Goal: Task Accomplishment & Management: Use online tool/utility

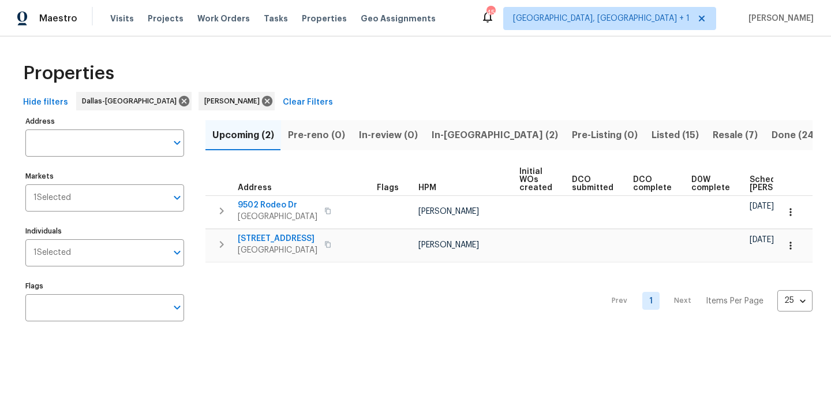
click at [451, 136] on span "In-[GEOGRAPHIC_DATA] (2)" at bounding box center [495, 135] width 126 height 16
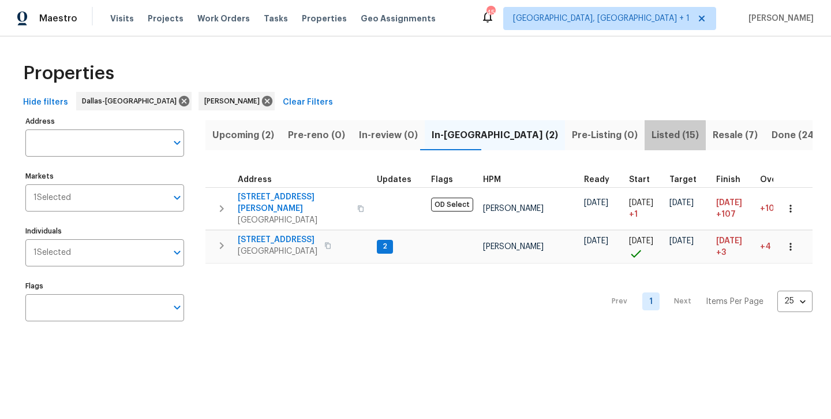
click at [652, 136] on span "Listed (15)" at bounding box center [675, 135] width 47 height 16
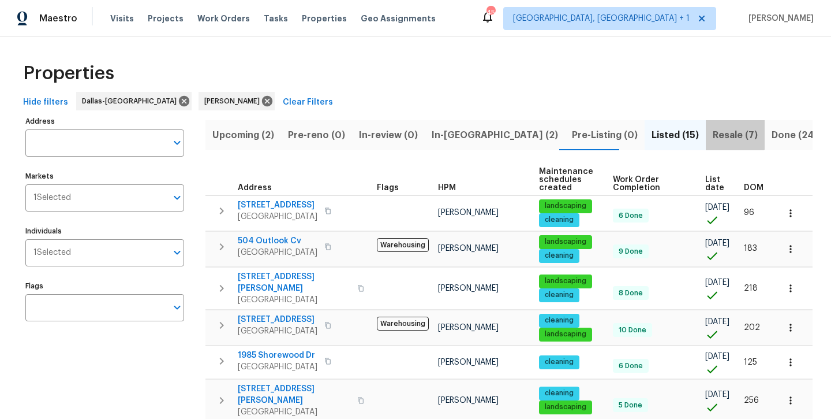
click at [713, 134] on span "Resale (7)" at bounding box center [735, 135] width 45 height 16
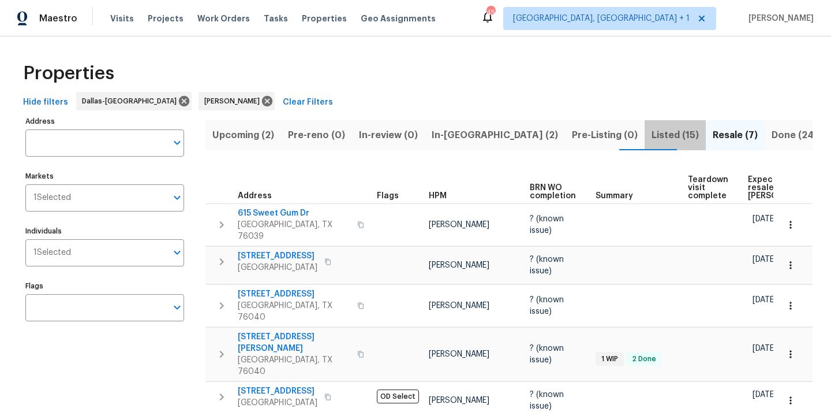
click at [652, 140] on span "Listed (15)" at bounding box center [675, 135] width 47 height 16
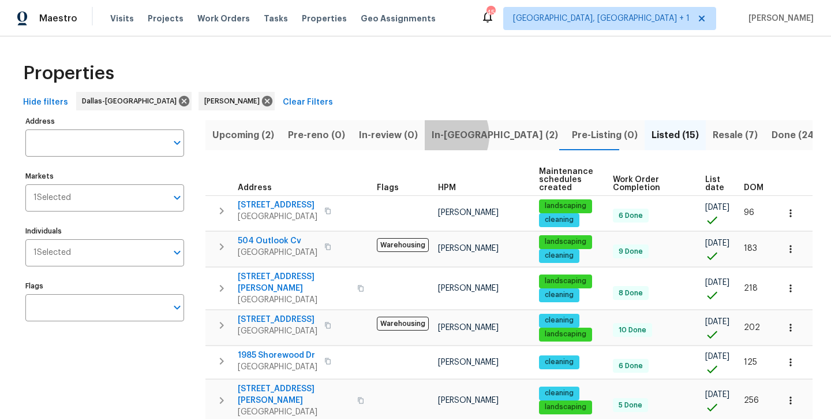
click at [436, 135] on span "In-[GEOGRAPHIC_DATA] (2)" at bounding box center [495, 135] width 126 height 16
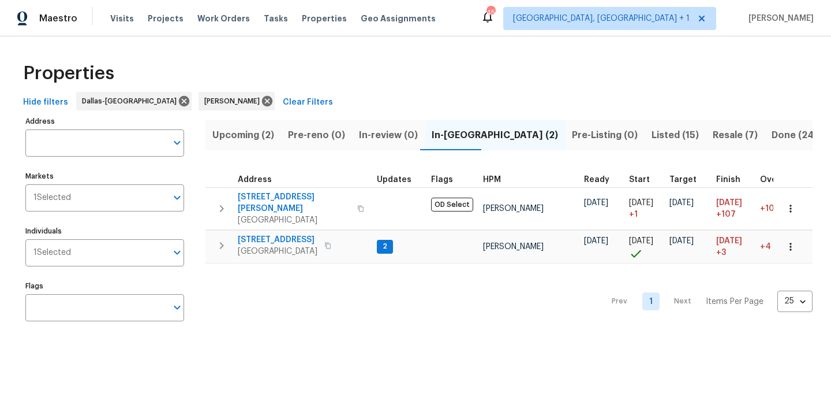
click at [234, 139] on span "Upcoming (2)" at bounding box center [243, 135] width 62 height 16
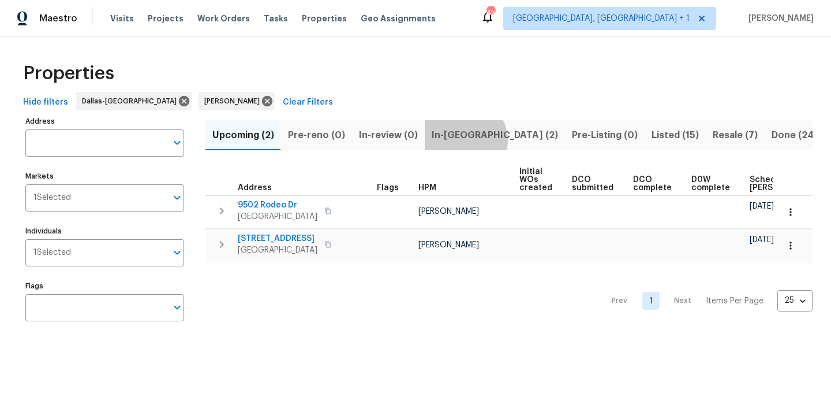
click at [459, 140] on span "In-[GEOGRAPHIC_DATA] (2)" at bounding box center [495, 135] width 126 height 16
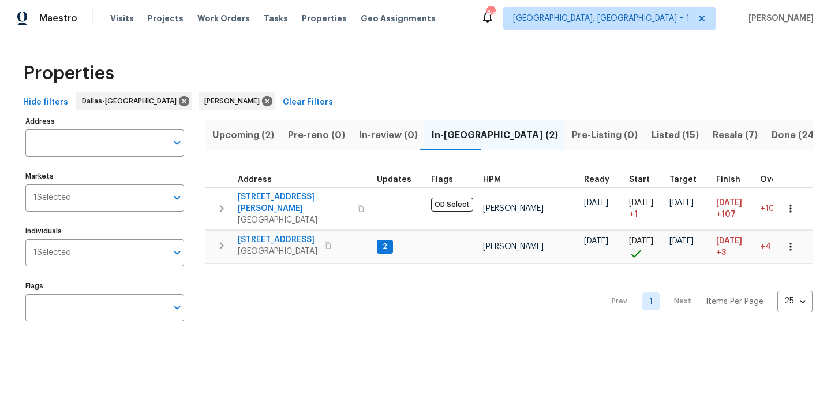
click at [652, 139] on span "Listed (15)" at bounding box center [675, 135] width 47 height 16
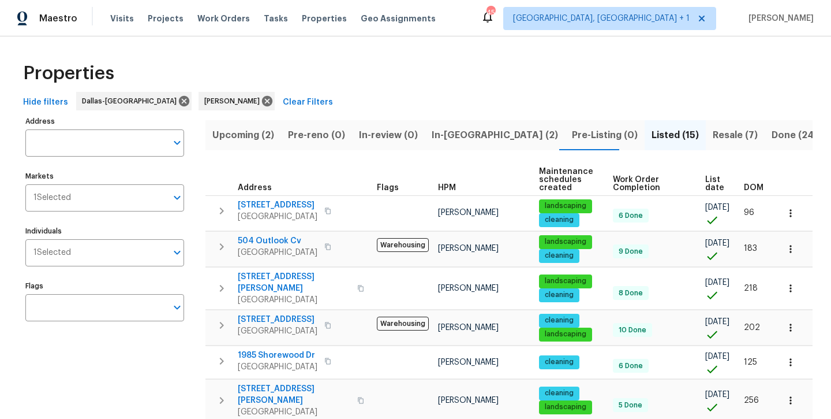
click at [713, 136] on span "Resale (7)" at bounding box center [735, 135] width 45 height 16
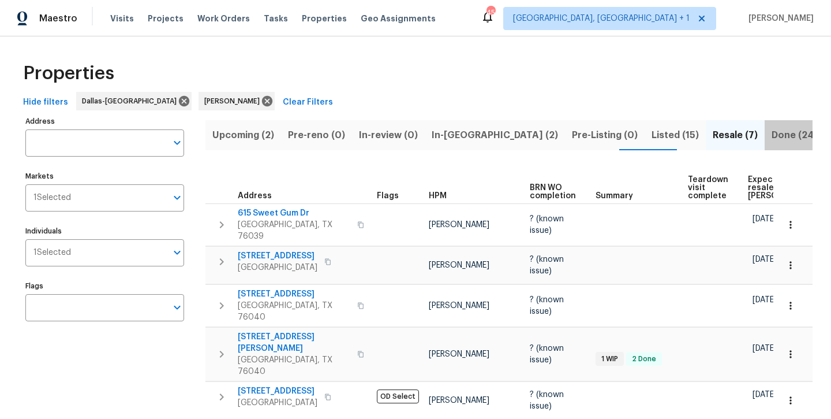
click at [772, 137] on span "Done (249)" at bounding box center [798, 135] width 53 height 16
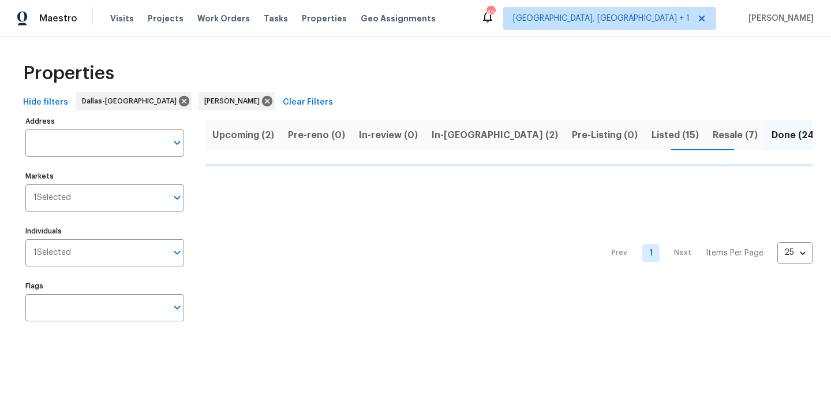
click at [713, 140] on span "Resale (7)" at bounding box center [735, 135] width 45 height 16
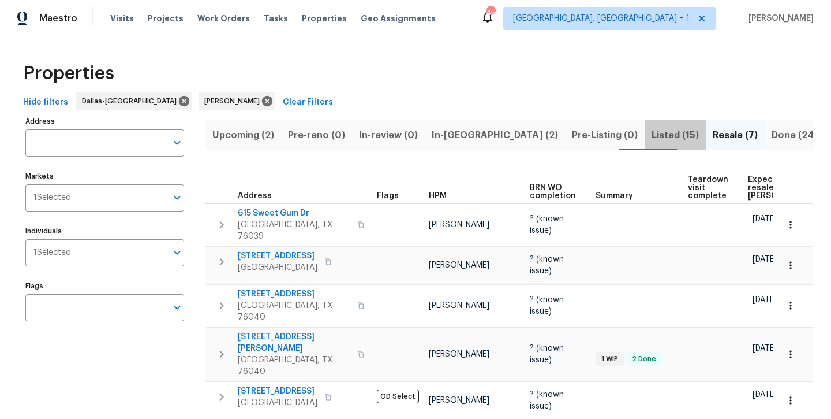
click at [652, 132] on span "Listed (15)" at bounding box center [675, 135] width 47 height 16
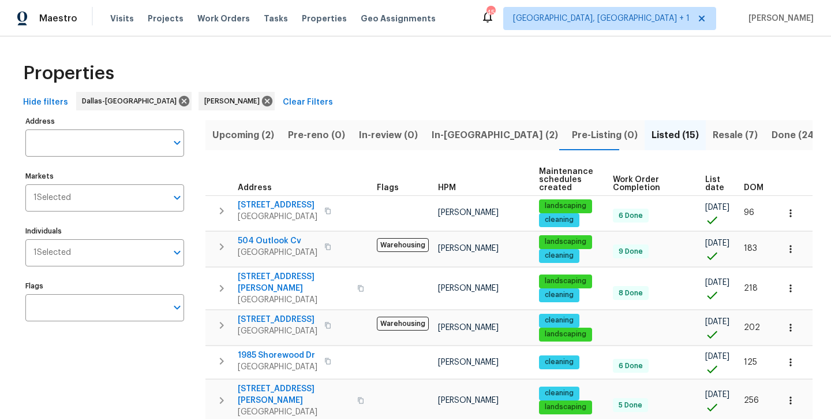
click at [464, 135] on span "In-[GEOGRAPHIC_DATA] (2)" at bounding box center [495, 135] width 126 height 16
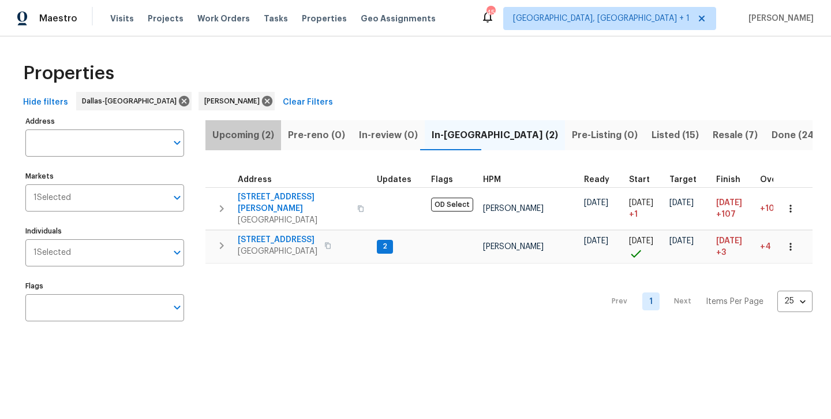
click at [249, 140] on span "Upcoming (2)" at bounding box center [243, 135] width 62 height 16
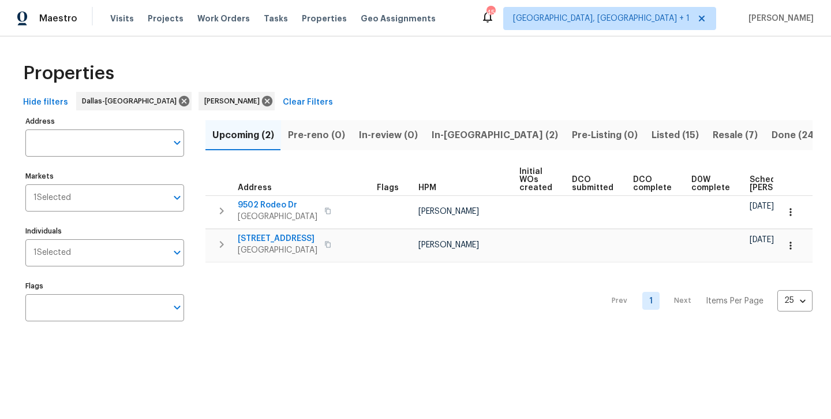
click at [462, 142] on span "In-[GEOGRAPHIC_DATA] (2)" at bounding box center [495, 135] width 126 height 16
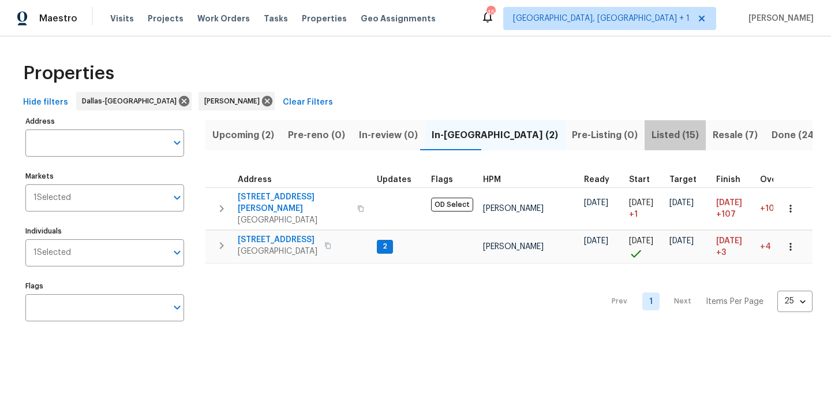
click at [652, 141] on span "Listed (15)" at bounding box center [675, 135] width 47 height 16
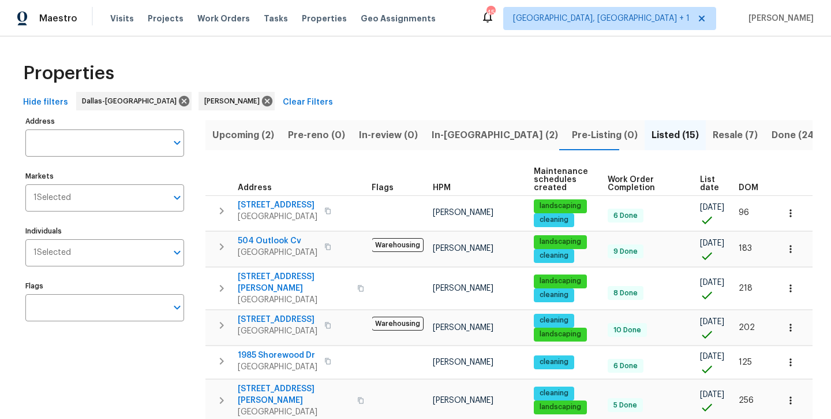
scroll to position [0, 5]
click at [713, 142] on span "Resale (7)" at bounding box center [735, 135] width 45 height 16
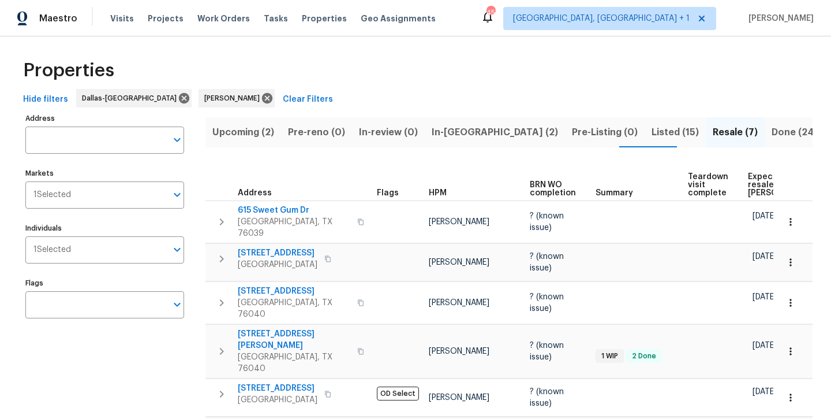
scroll to position [3, 0]
click at [772, 138] on span "Done (249)" at bounding box center [798, 132] width 53 height 16
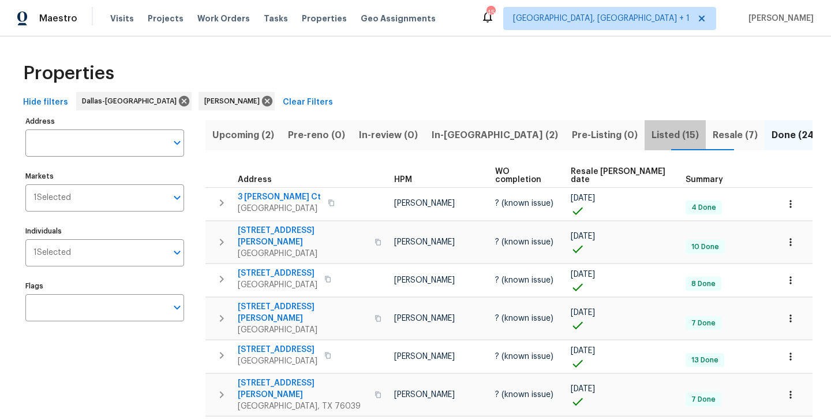
click at [652, 139] on span "Listed (15)" at bounding box center [675, 135] width 47 height 16
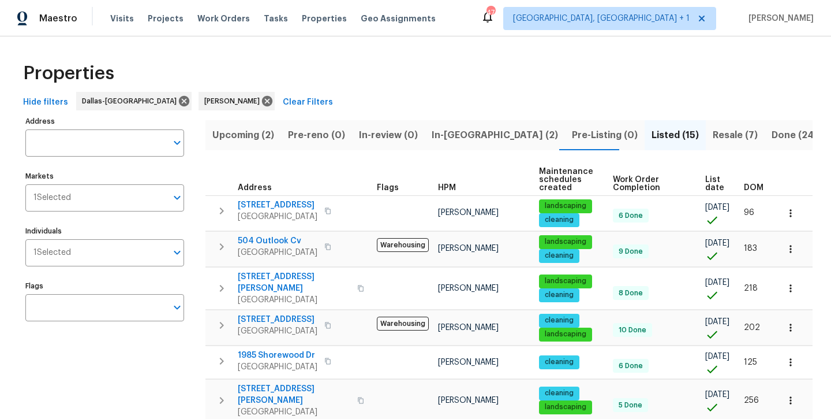
click at [455, 135] on span "In-reno (2)" at bounding box center [495, 135] width 126 height 16
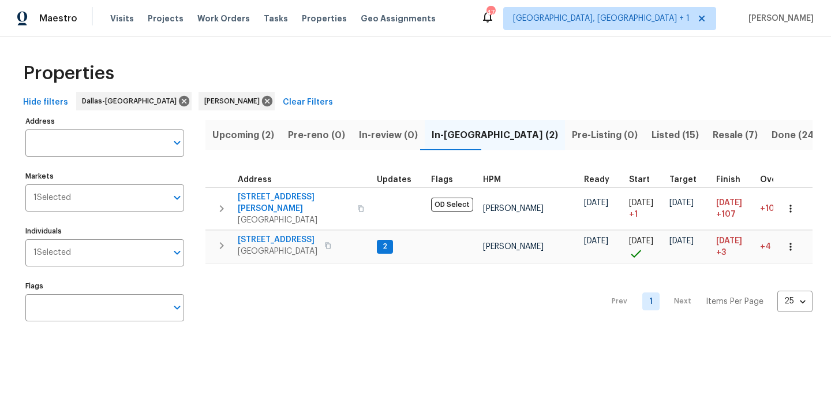
click at [652, 140] on span "Listed (15)" at bounding box center [675, 135] width 47 height 16
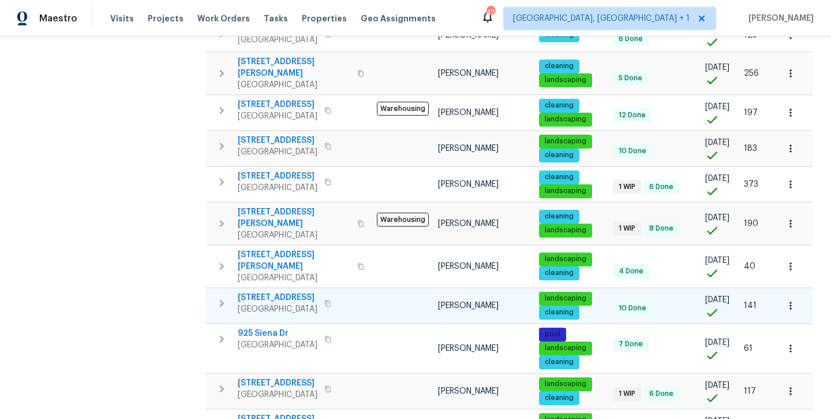
scroll to position [367, 0]
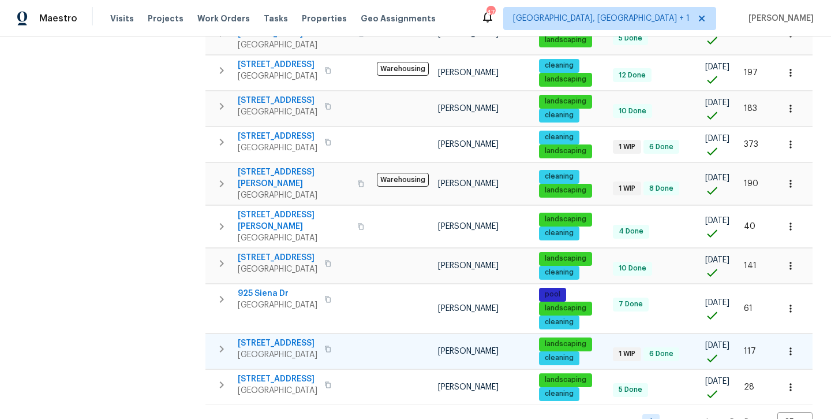
click at [292, 337] on span "[STREET_ADDRESS]" at bounding box center [278, 343] width 80 height 12
click at [277, 1] on div "Maestro Visits Projects Work Orders Tasks Properties Geo Assignments 47 Albuque…" at bounding box center [415, 18] width 831 height 36
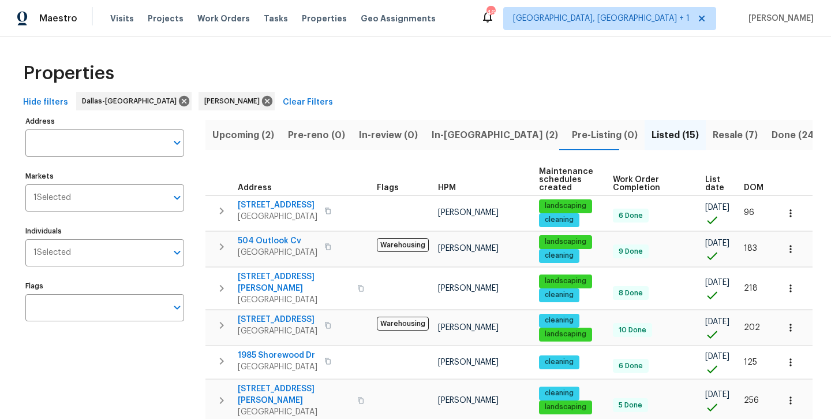
scroll to position [0, 0]
click at [461, 140] on span "In-[GEOGRAPHIC_DATA] (2)" at bounding box center [495, 135] width 126 height 16
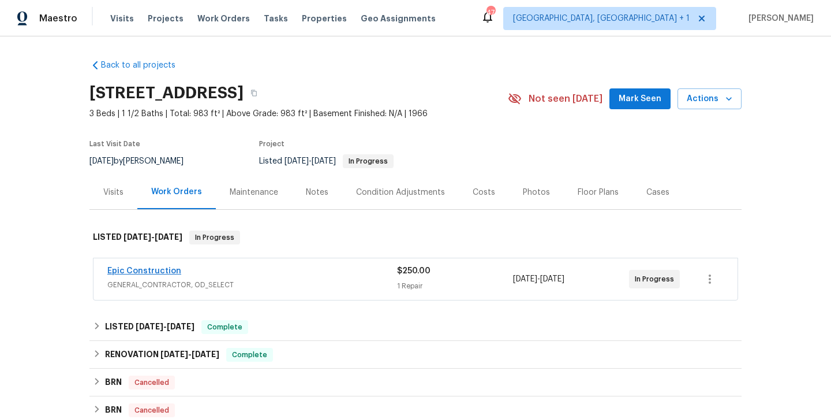
click at [155, 270] on link "Epic Construction" at bounding box center [144, 271] width 74 height 8
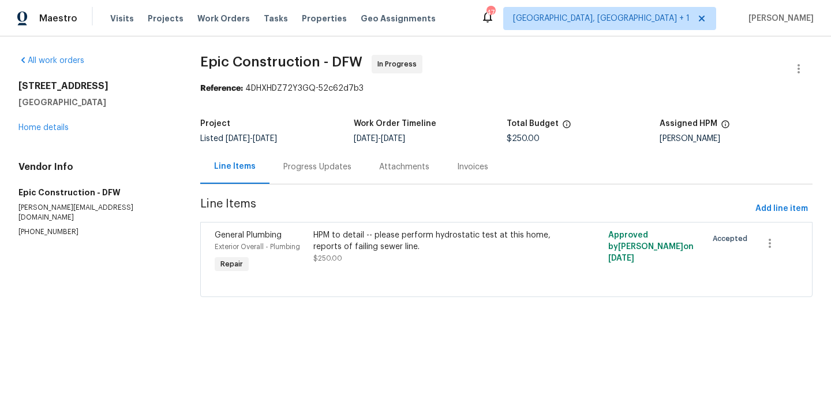
click at [331, 173] on div "Progress Updates" at bounding box center [318, 167] width 96 height 34
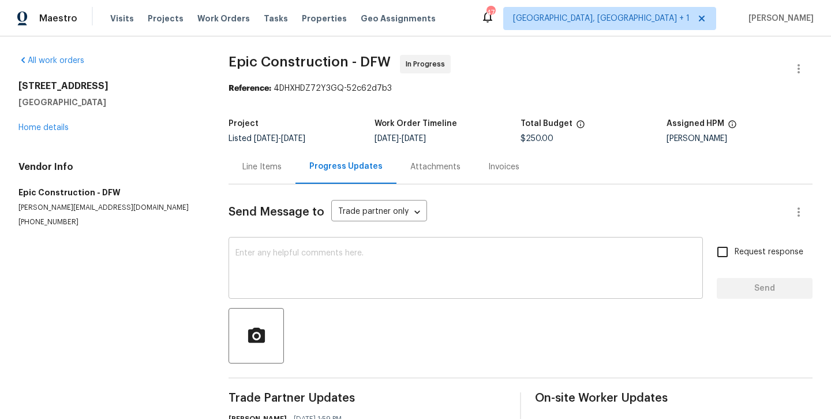
click at [328, 258] on textarea at bounding box center [466, 269] width 461 height 40
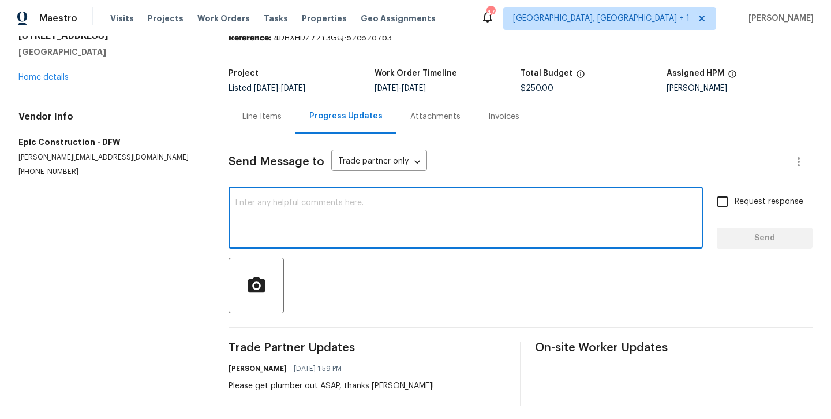
scroll to position [48, 0]
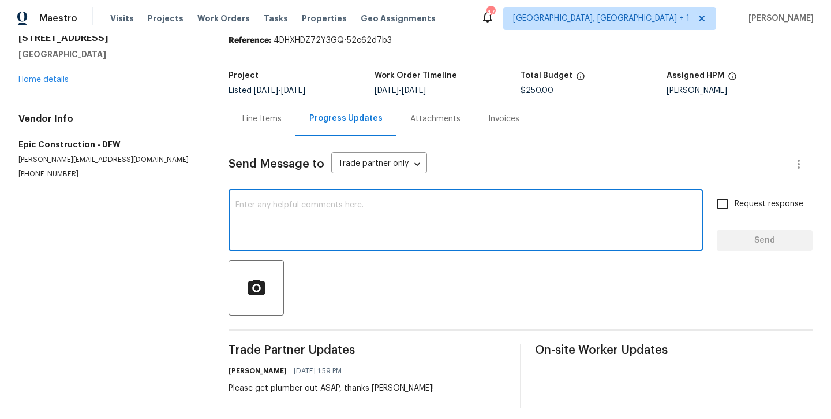
click at [310, 237] on textarea at bounding box center [466, 221] width 461 height 40
click at [279, 212] on textarea at bounding box center [466, 221] width 461 height 40
click at [596, 215] on textarea at bounding box center [466, 221] width 461 height 40
type textarea "J"
type textarea "Need the total here please"
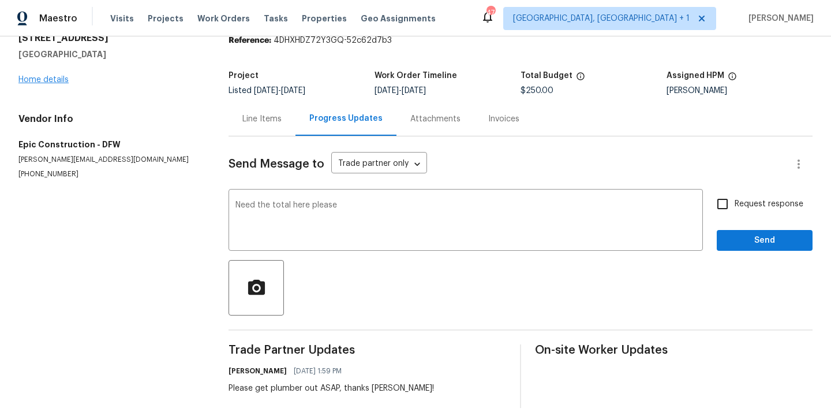
click at [41, 78] on link "Home details" at bounding box center [43, 80] width 50 height 8
